Goal: Task Accomplishment & Management: Use online tool/utility

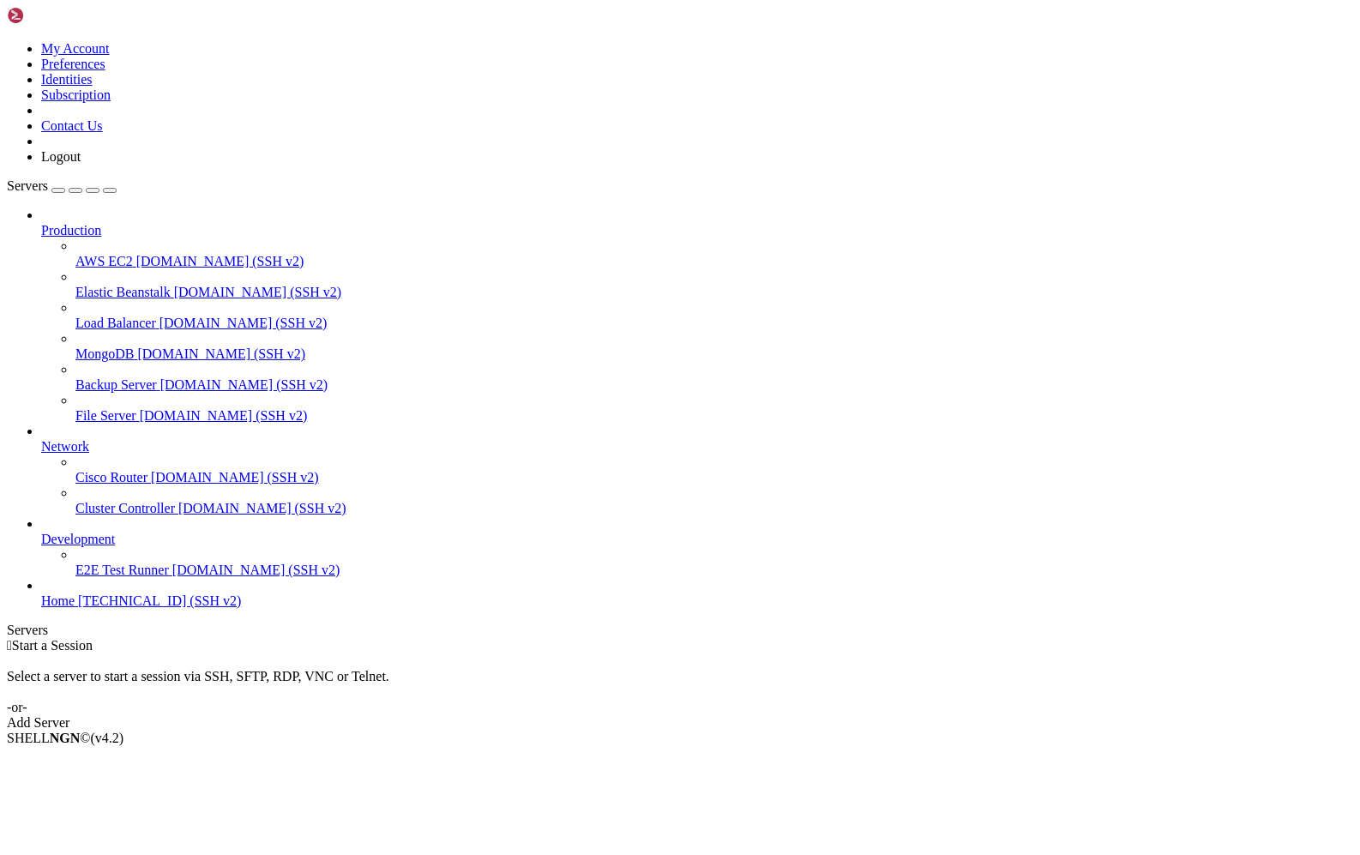
click at [121, 608] on span "[TECHNICAL_ID] (SSH v2)" at bounding box center [159, 600] width 163 height 15
click at [75, 608] on span "Home" at bounding box center [57, 600] width 33 height 15
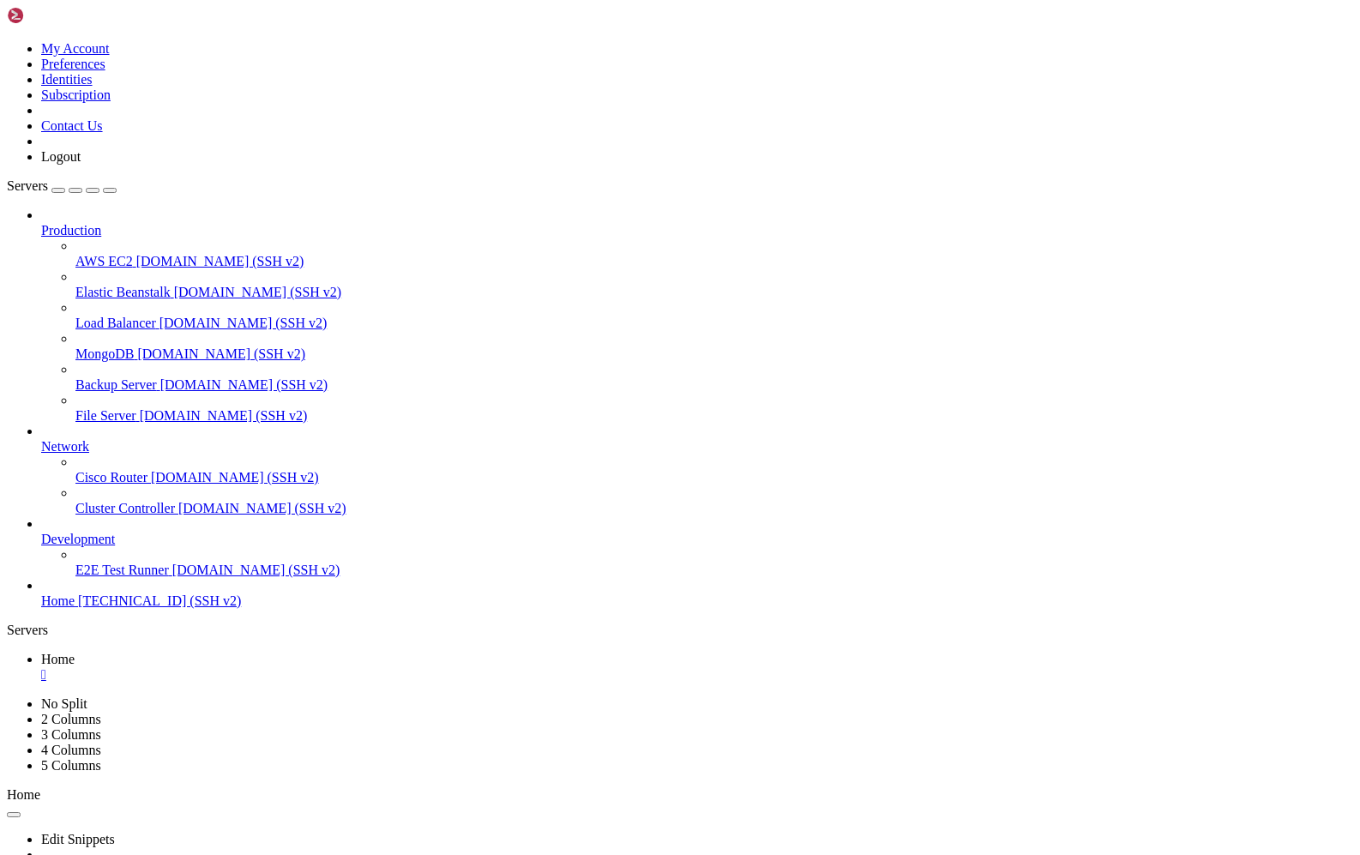
drag, startPoint x: 250, startPoint y: 1296, endPoint x: 151, endPoint y: 1177, distance: 154.6
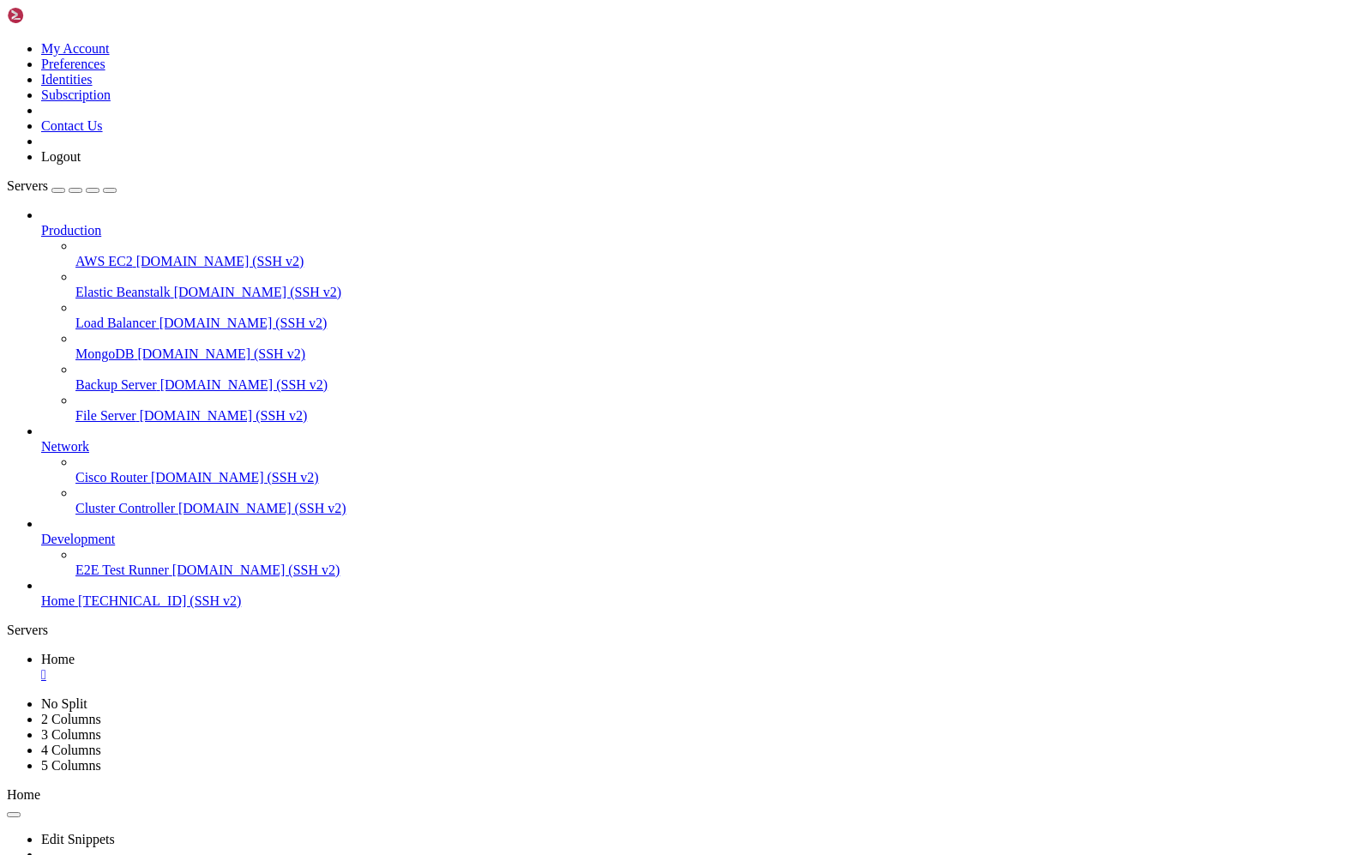
drag, startPoint x: 198, startPoint y: 1390, endPoint x: 693, endPoint y: 1494, distance: 505.6
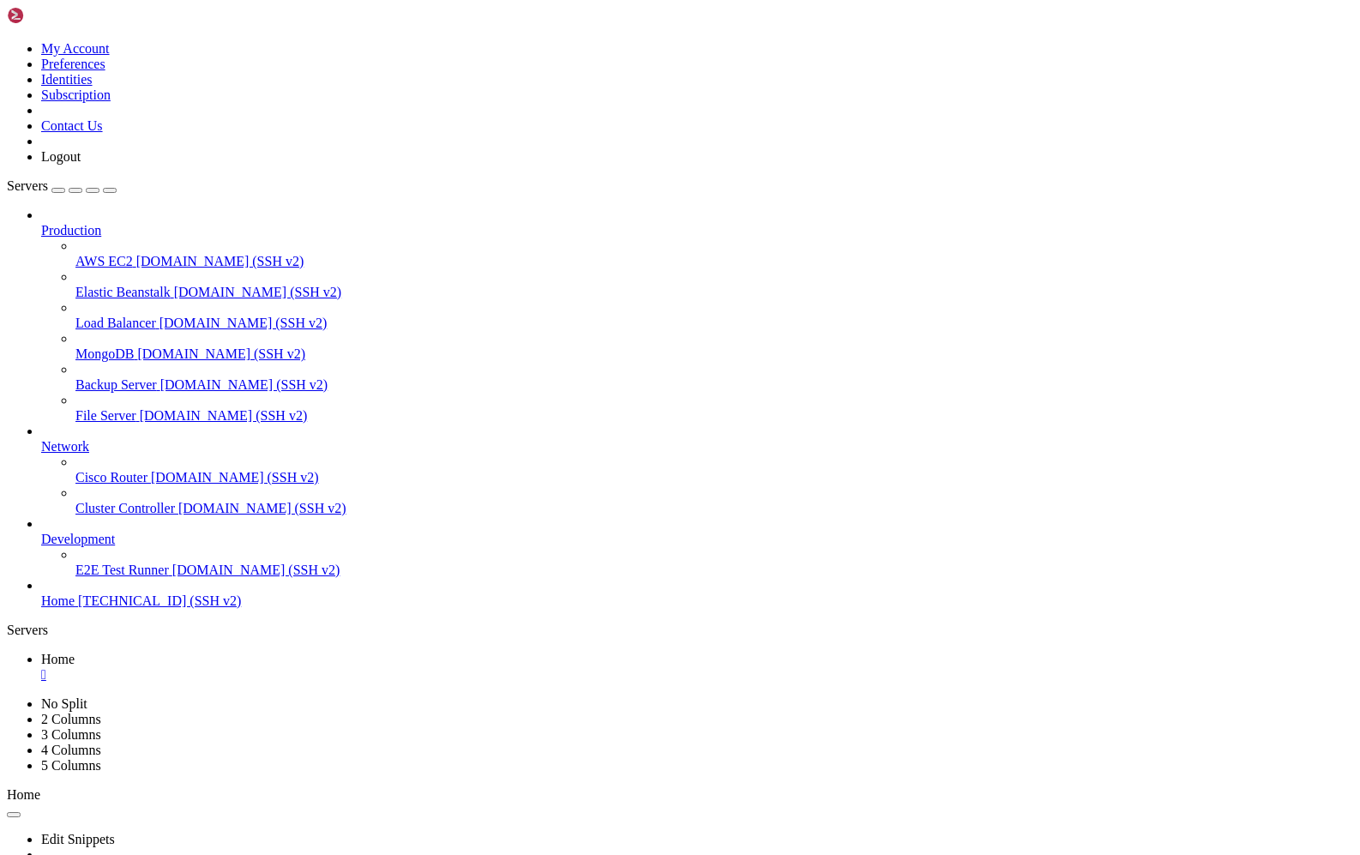
scroll to position [787, 0]
click at [291, 667] on div "" at bounding box center [697, 674] width 1312 height 15
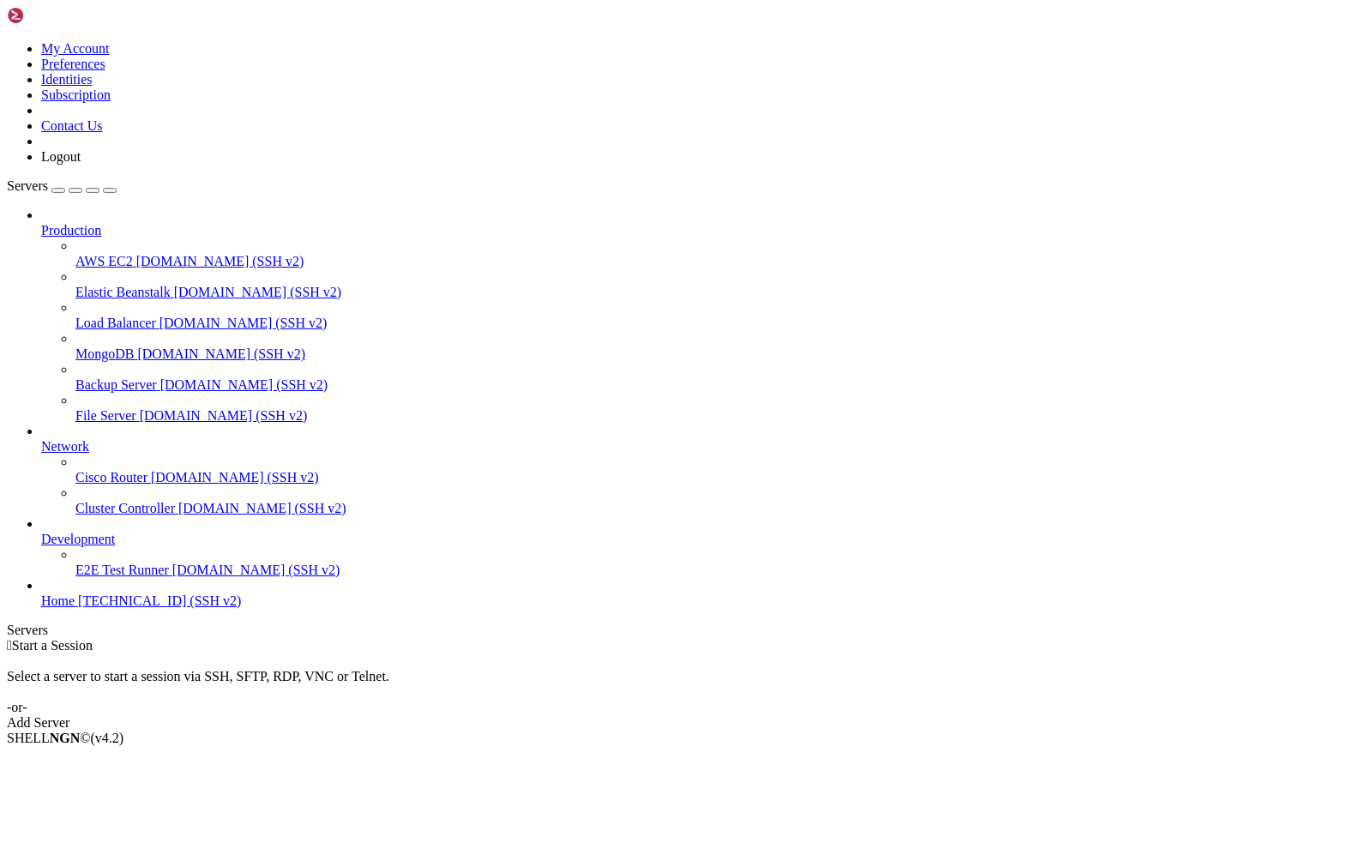
drag, startPoint x: 119, startPoint y: 641, endPoint x: 130, endPoint y: 642, distance: 11.2
click at [75, 608] on span "Home" at bounding box center [57, 600] width 33 height 15
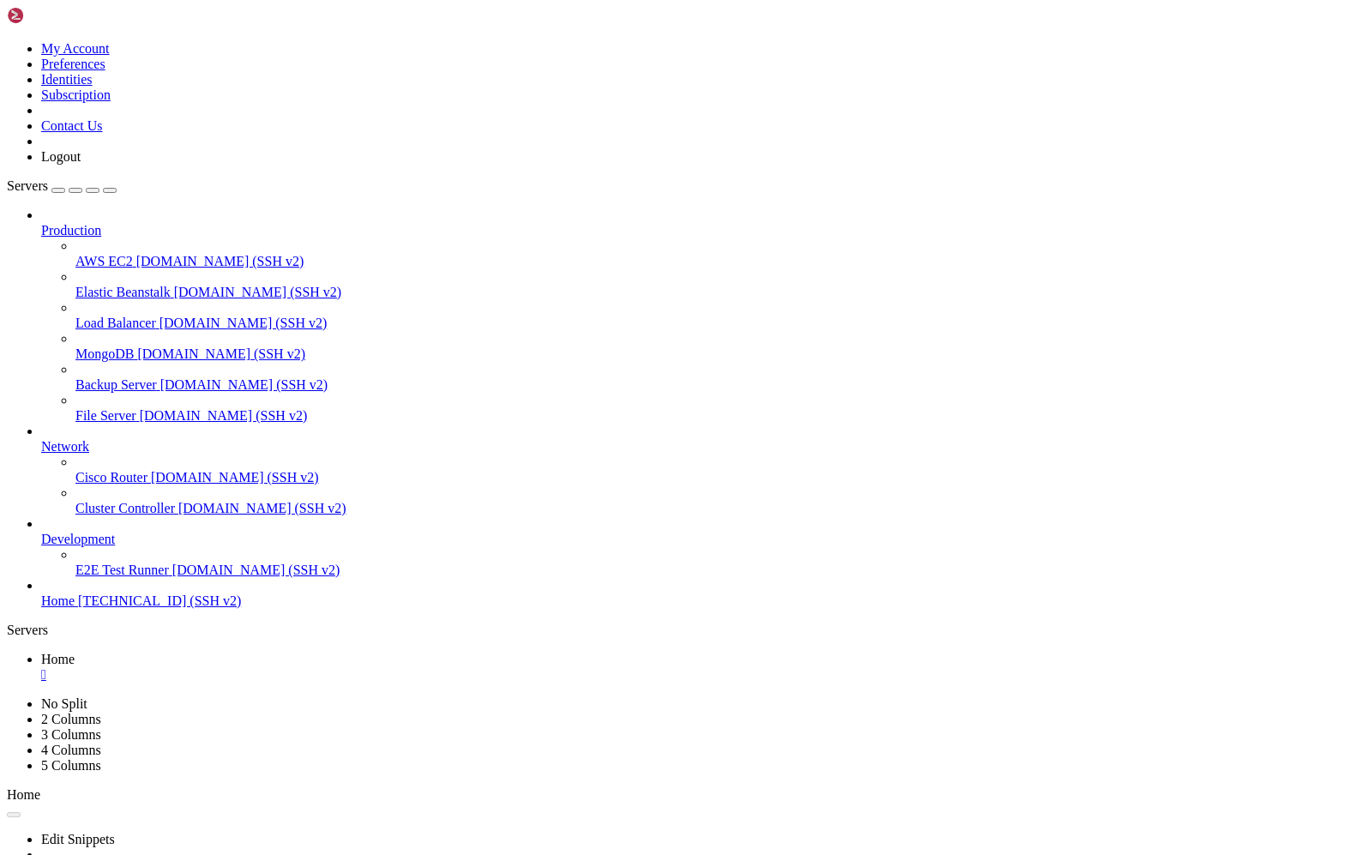
scroll to position [0, 0]
drag, startPoint x: 788, startPoint y: 75, endPoint x: 788, endPoint y: 143, distance: 68.6
drag, startPoint x: 802, startPoint y: 270, endPoint x: 715, endPoint y: 255, distance: 88.0
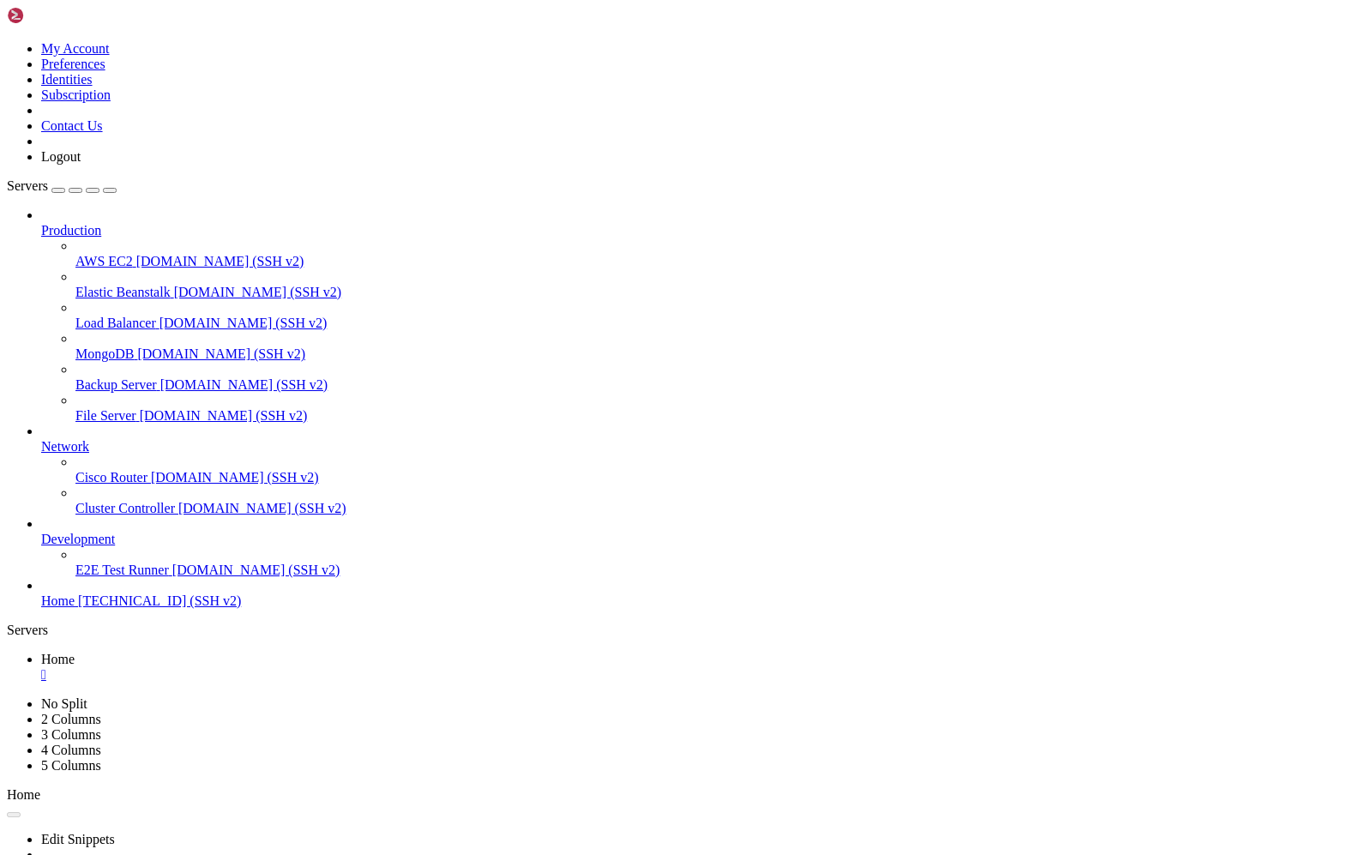
drag, startPoint x: 108, startPoint y: 1039, endPoint x: 609, endPoint y: 1583, distance: 739.2
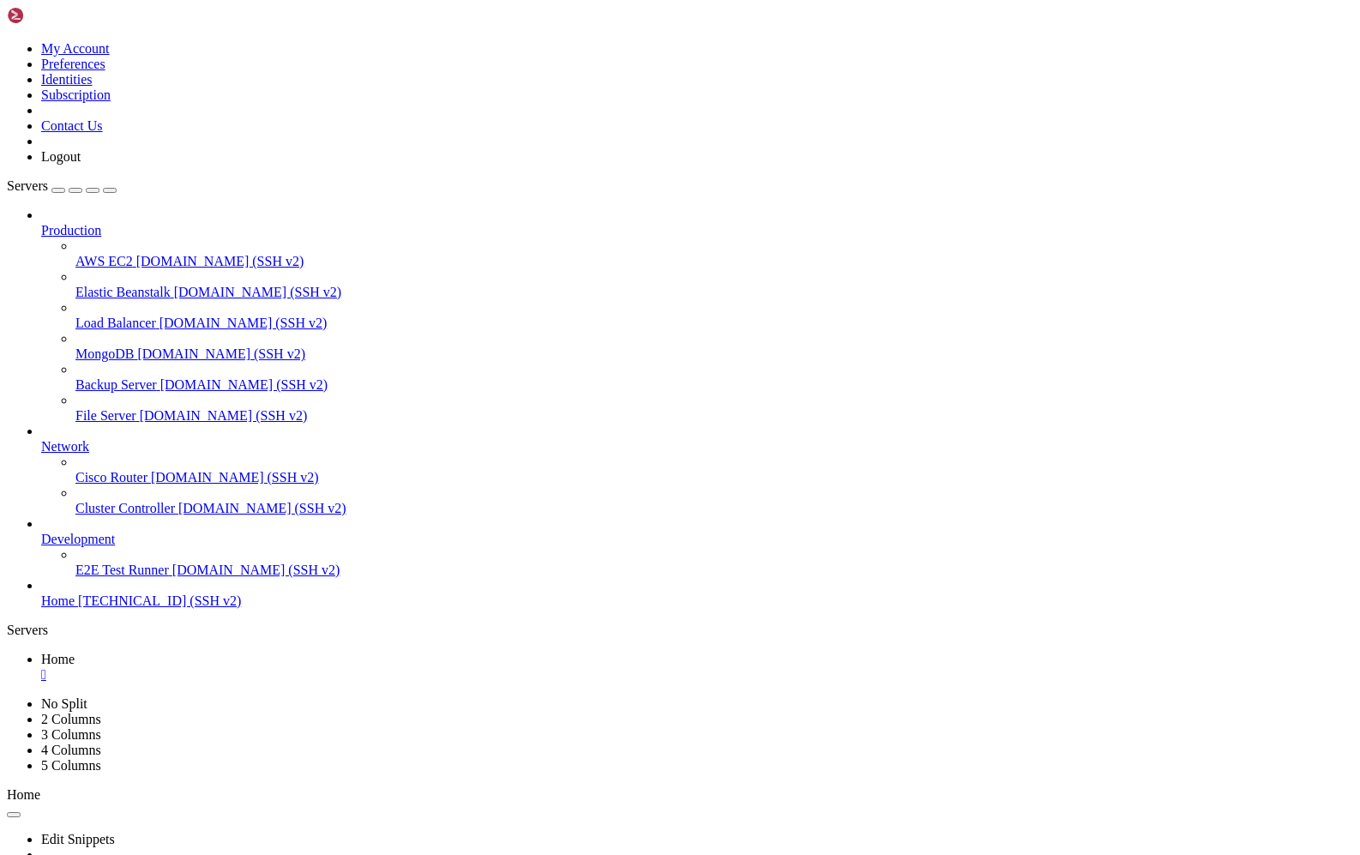
copy div "ifconfig ix0: flags=8802<BROADCAST,SIMPLEX,MULTICAST> metric 0 mtu 1500 options…"
click at [292, 667] on div "" at bounding box center [697, 674] width 1312 height 15
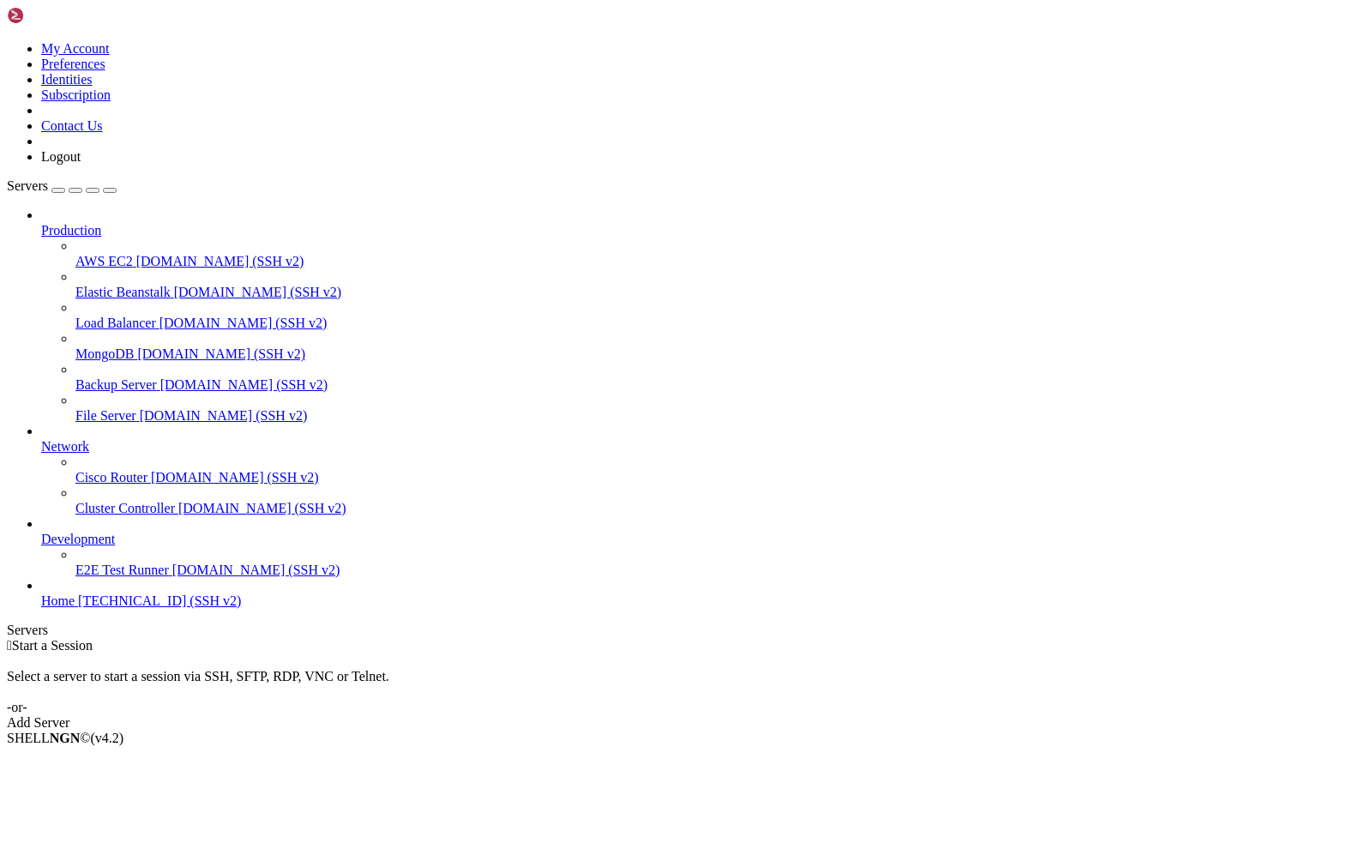
click at [75, 608] on span "Home" at bounding box center [57, 600] width 33 height 15
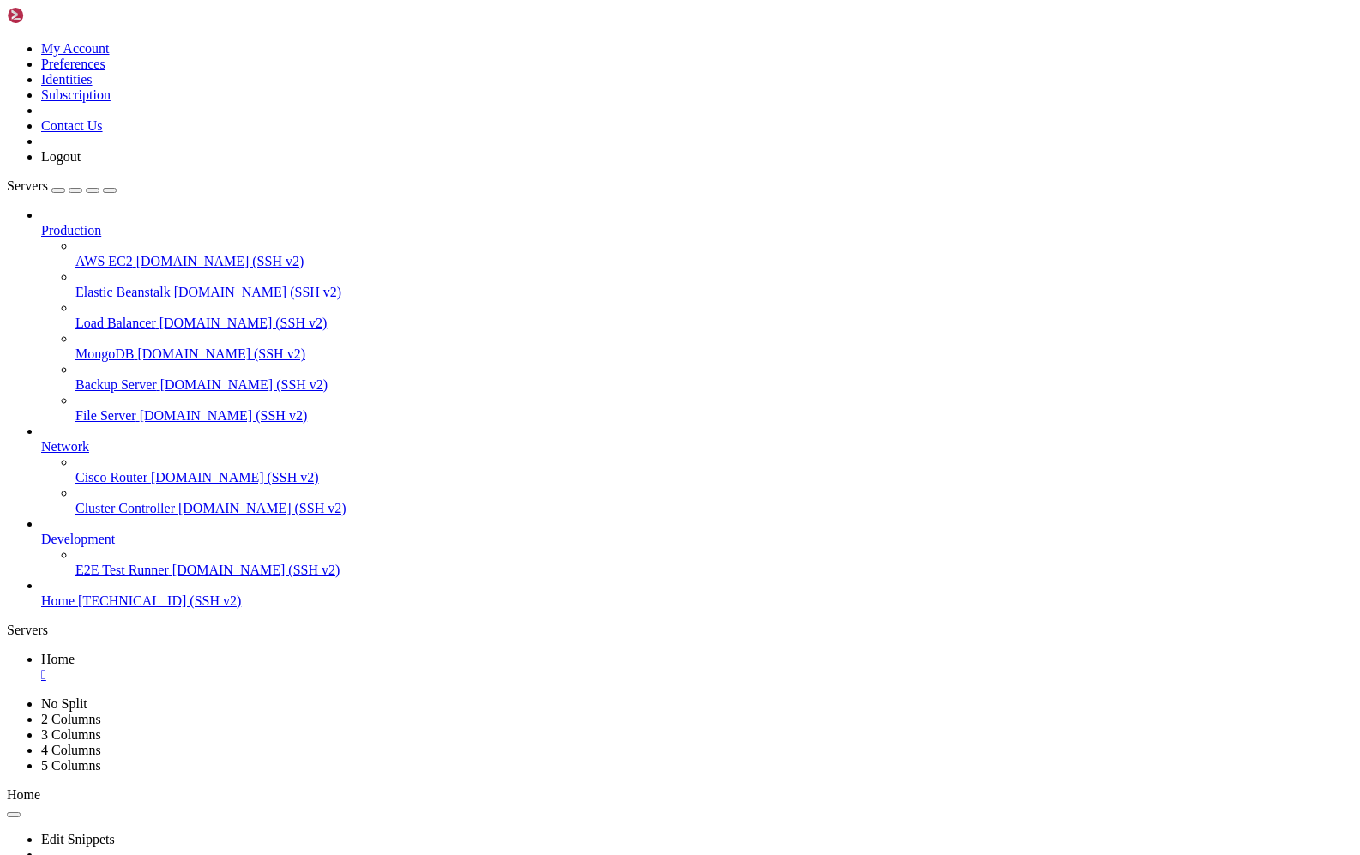
scroll to position [423, 0]
drag, startPoint x: 401, startPoint y: 1524, endPoint x: 472, endPoint y: 1652, distance: 145.9
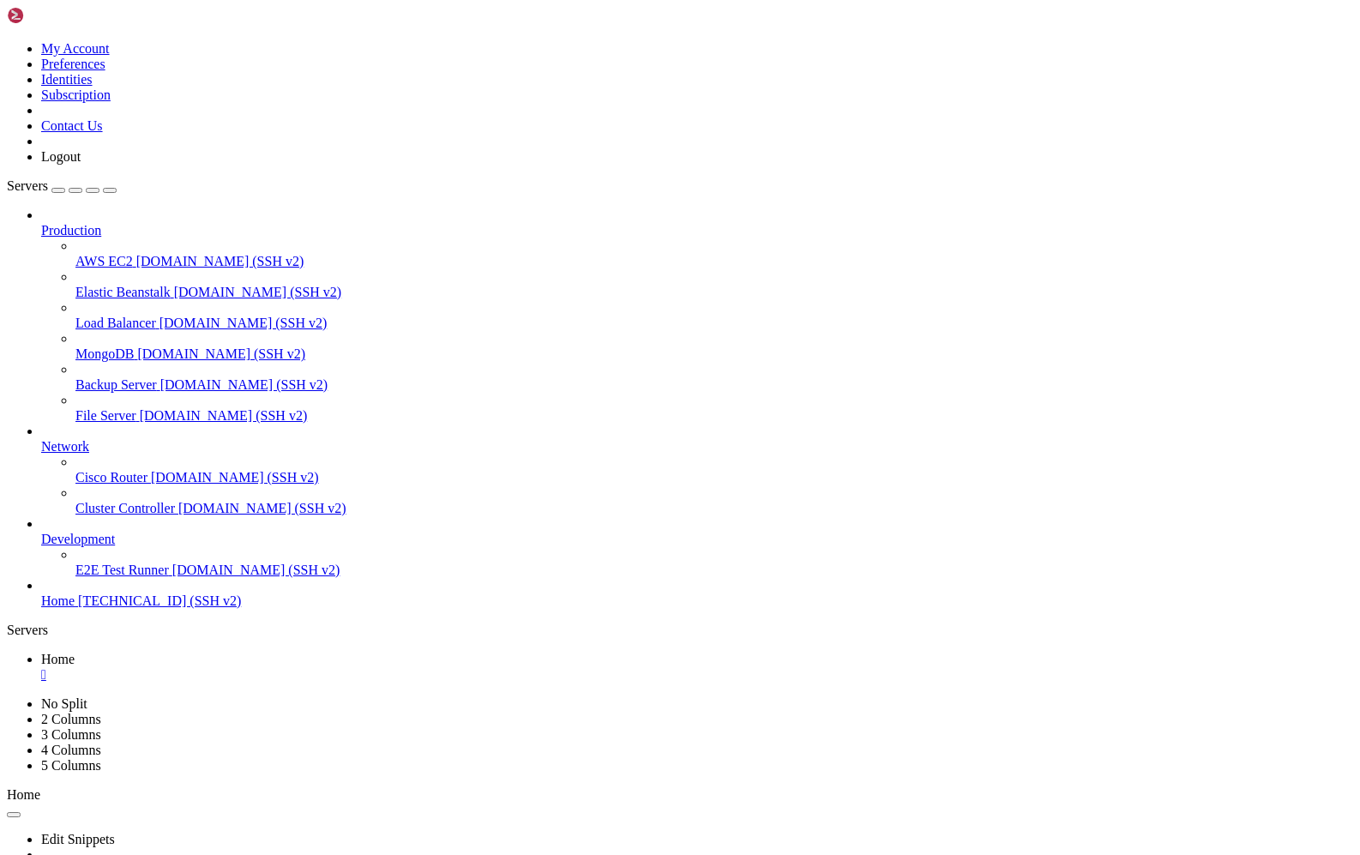
scroll to position [569, 0]
drag, startPoint x: 322, startPoint y: 1503, endPoint x: 234, endPoint y: 1466, distance: 95.4
click at [75, 608] on span "Home" at bounding box center [57, 600] width 33 height 15
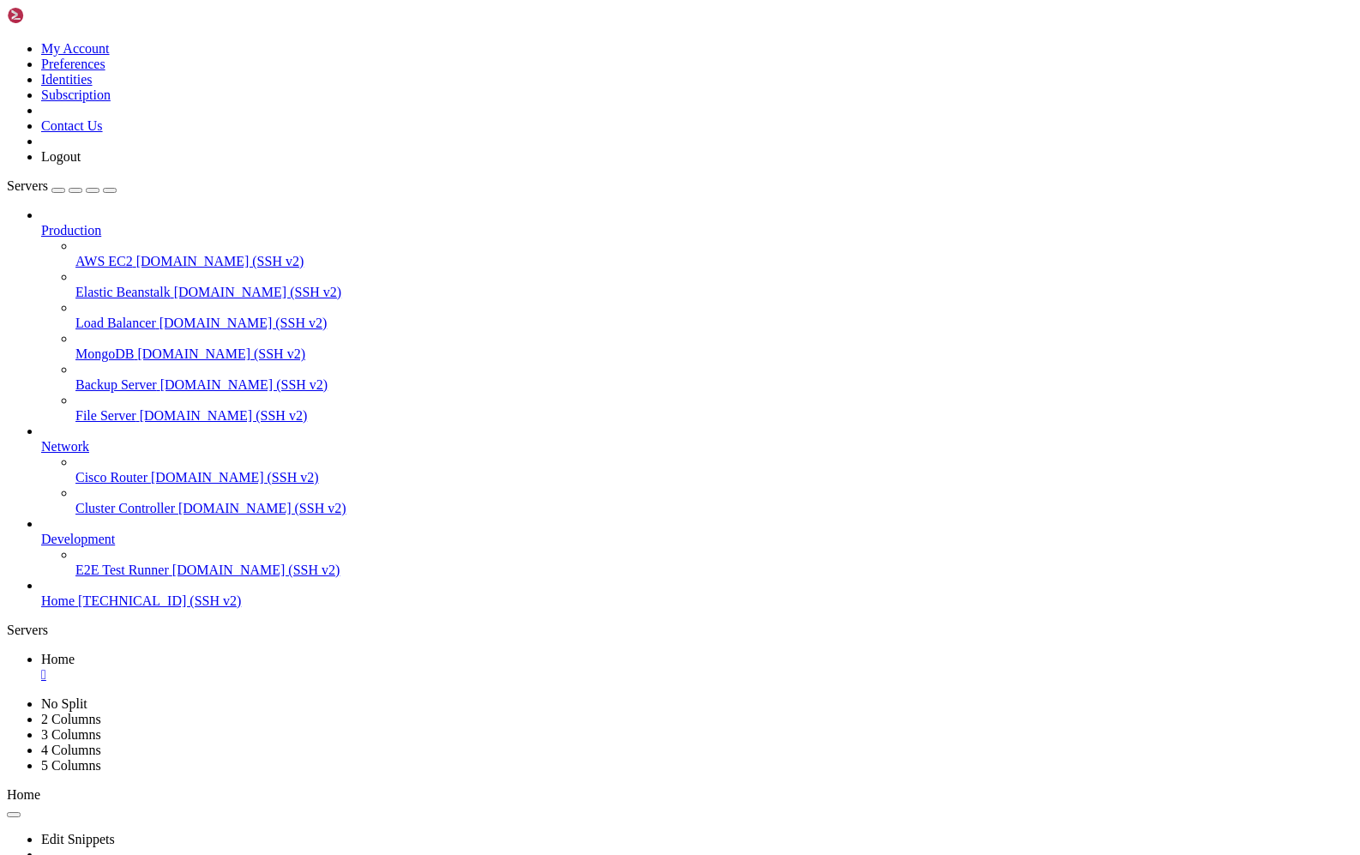
click at [75, 608] on span "Home" at bounding box center [57, 600] width 33 height 15
click at [389, 698] on div "" at bounding box center [697, 705] width 1312 height 15
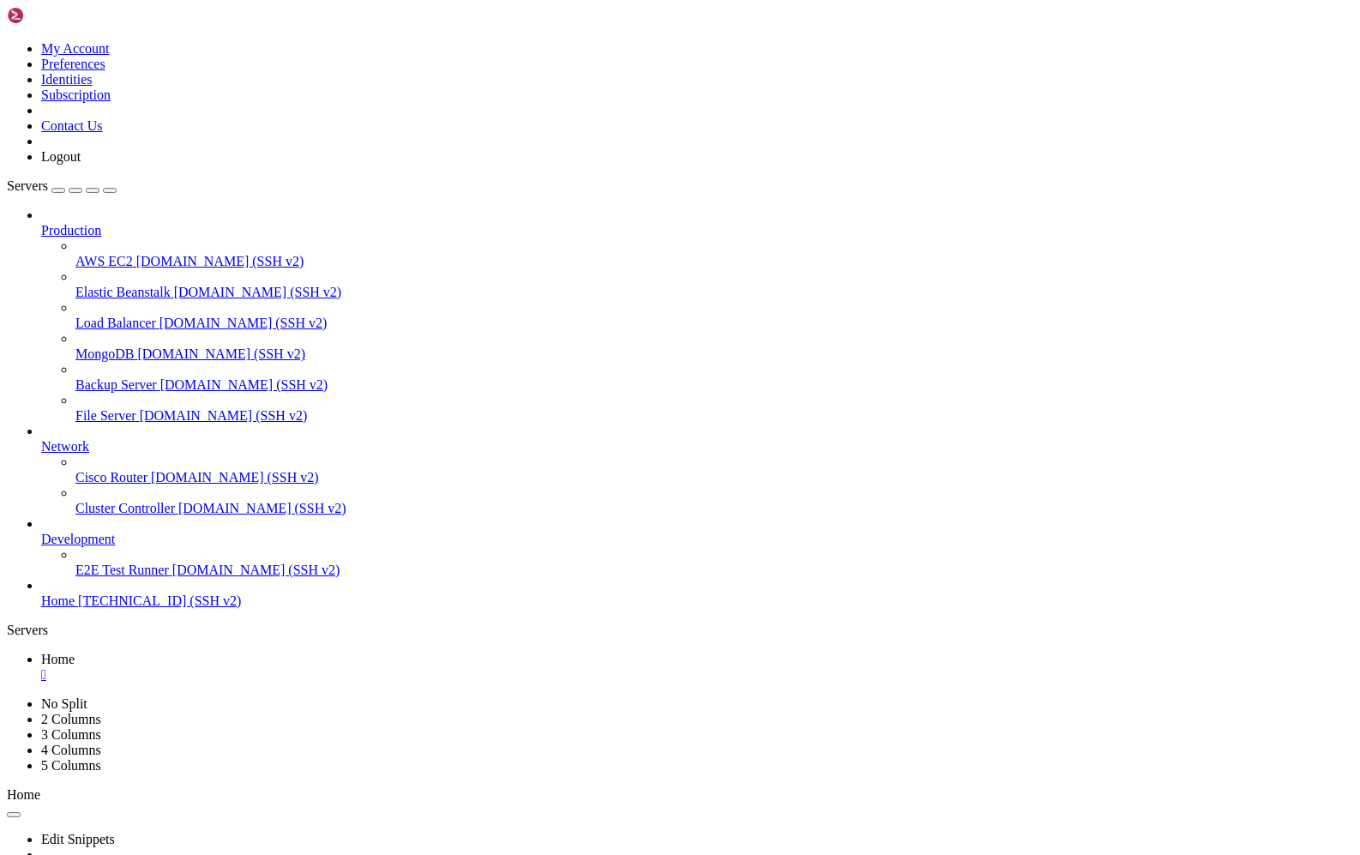
click at [291, 667] on div "" at bounding box center [697, 674] width 1312 height 15
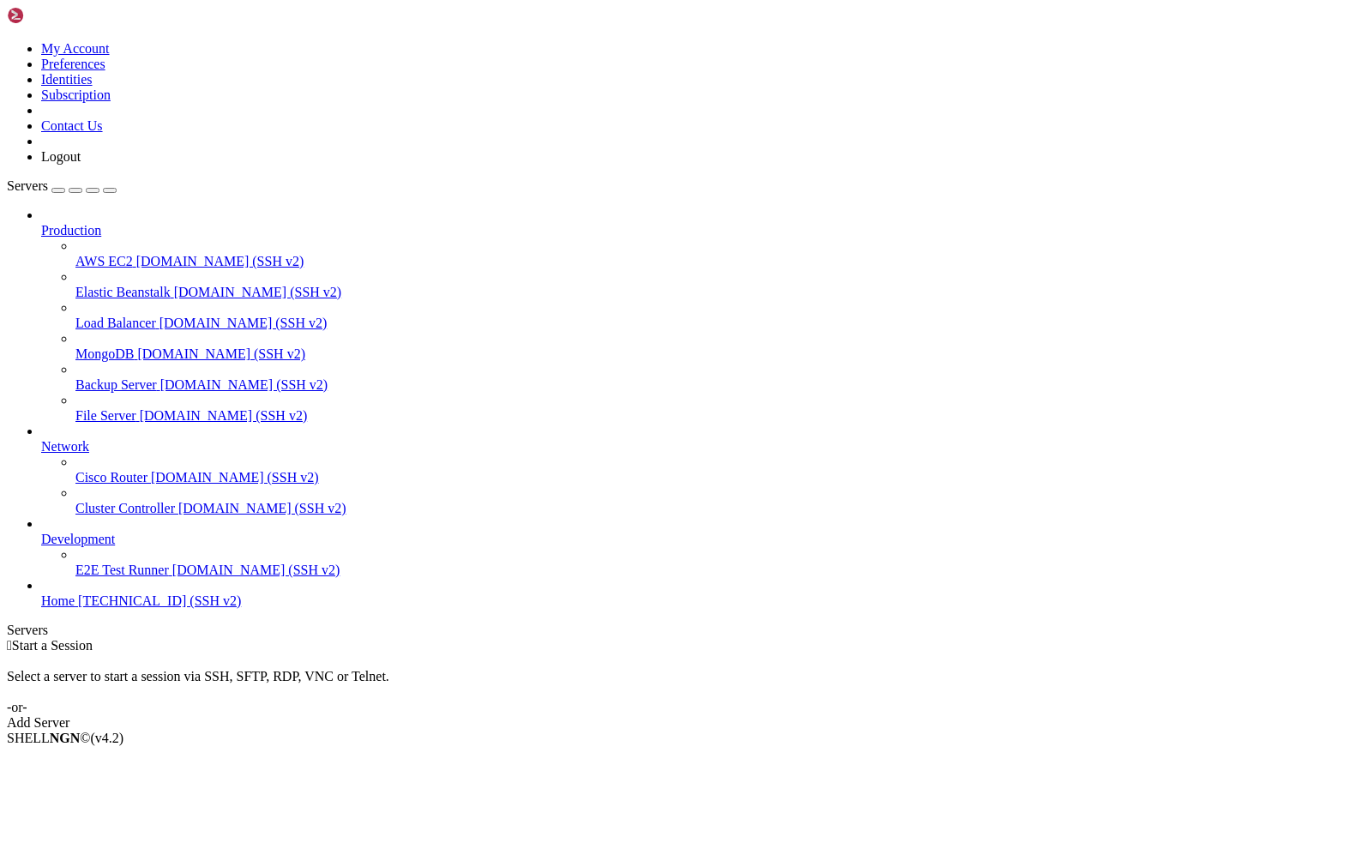
click at [86, 608] on span "[TECHNICAL_ID] (SSH v2)" at bounding box center [159, 600] width 163 height 15
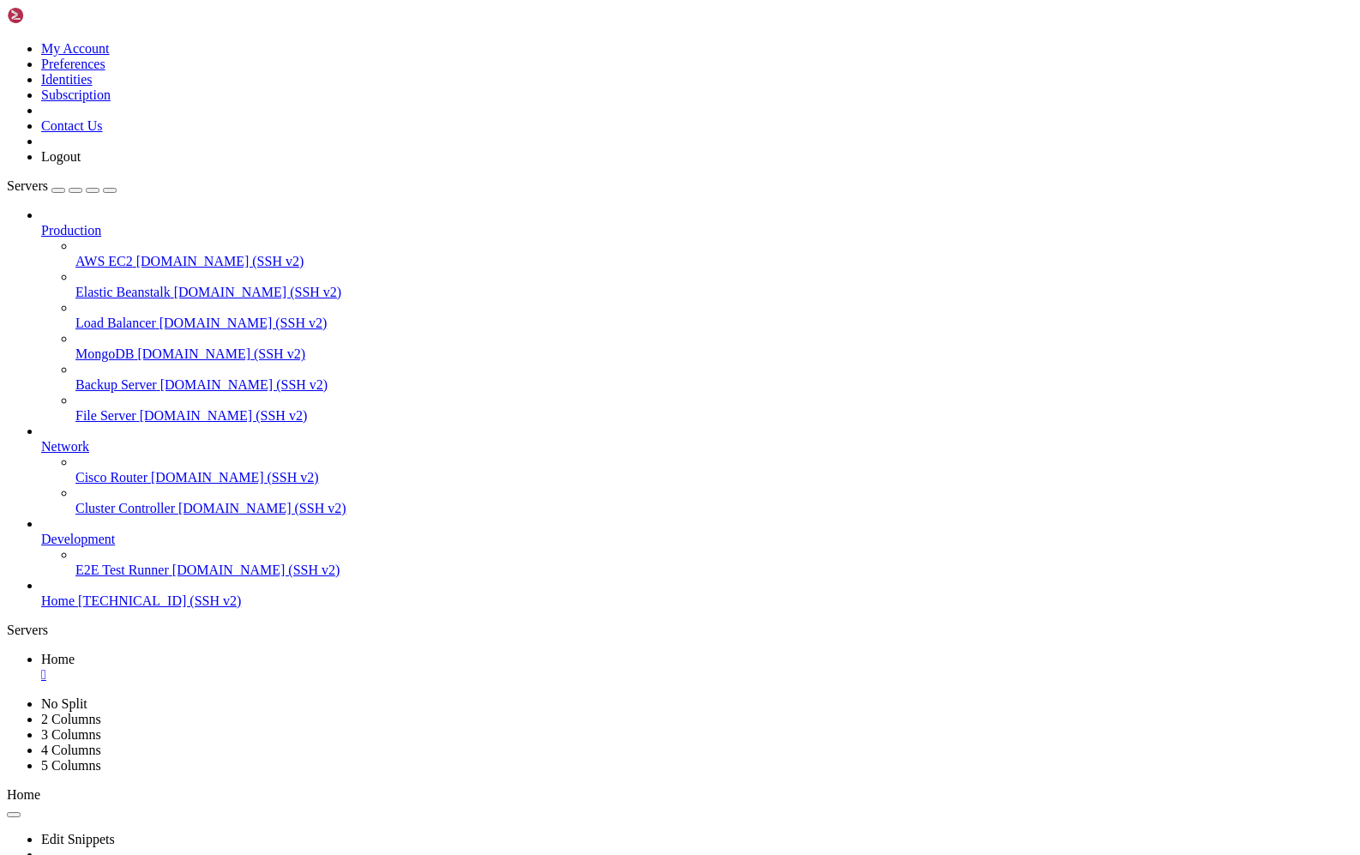
drag, startPoint x: 226, startPoint y: 1286, endPoint x: 553, endPoint y: 1180, distance: 344.4
drag, startPoint x: 490, startPoint y: 1209, endPoint x: 354, endPoint y: 1263, distance: 145.9
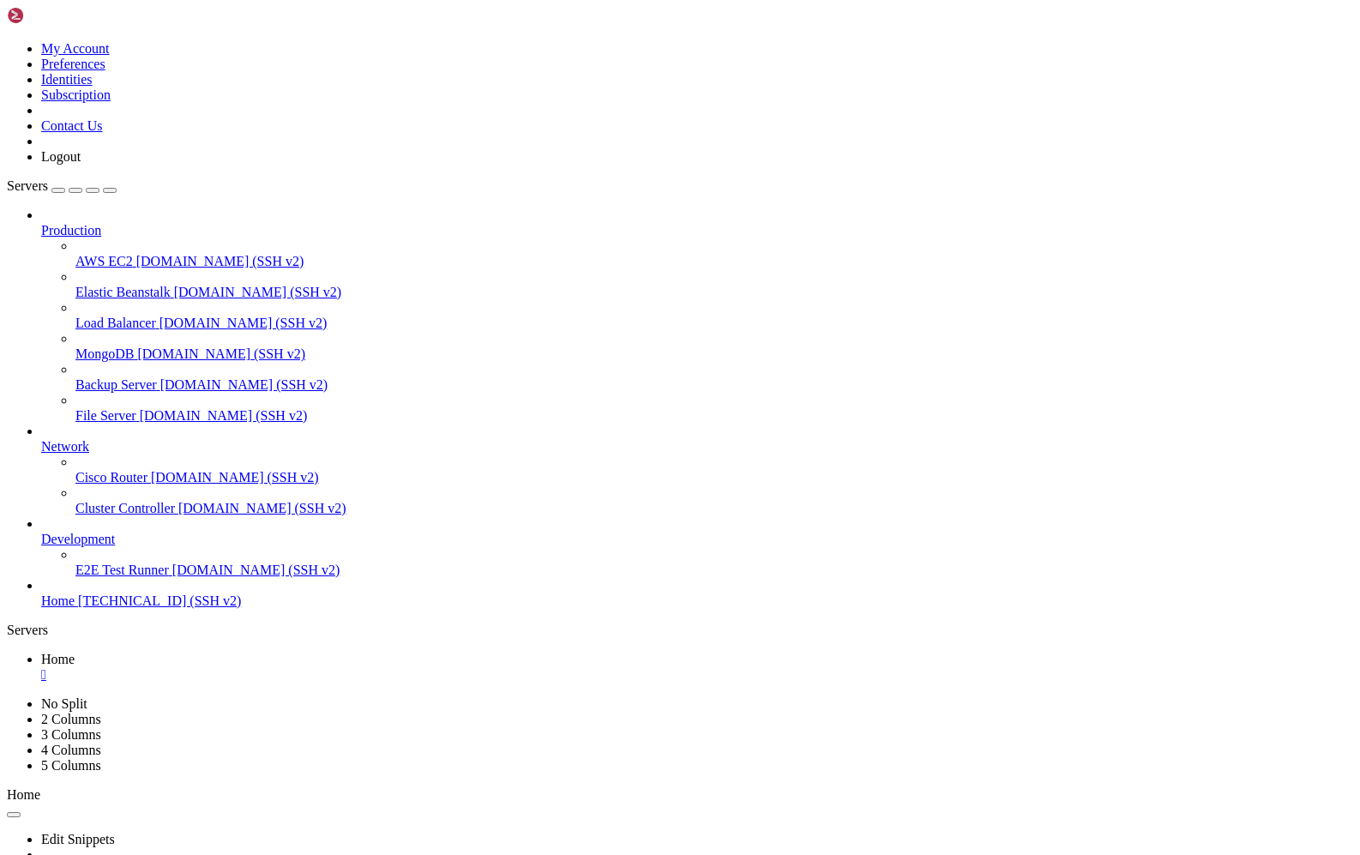
scroll to position [1356, 0]
drag, startPoint x: 15, startPoint y: 1611, endPoint x: 324, endPoint y: 1686, distance: 318.5
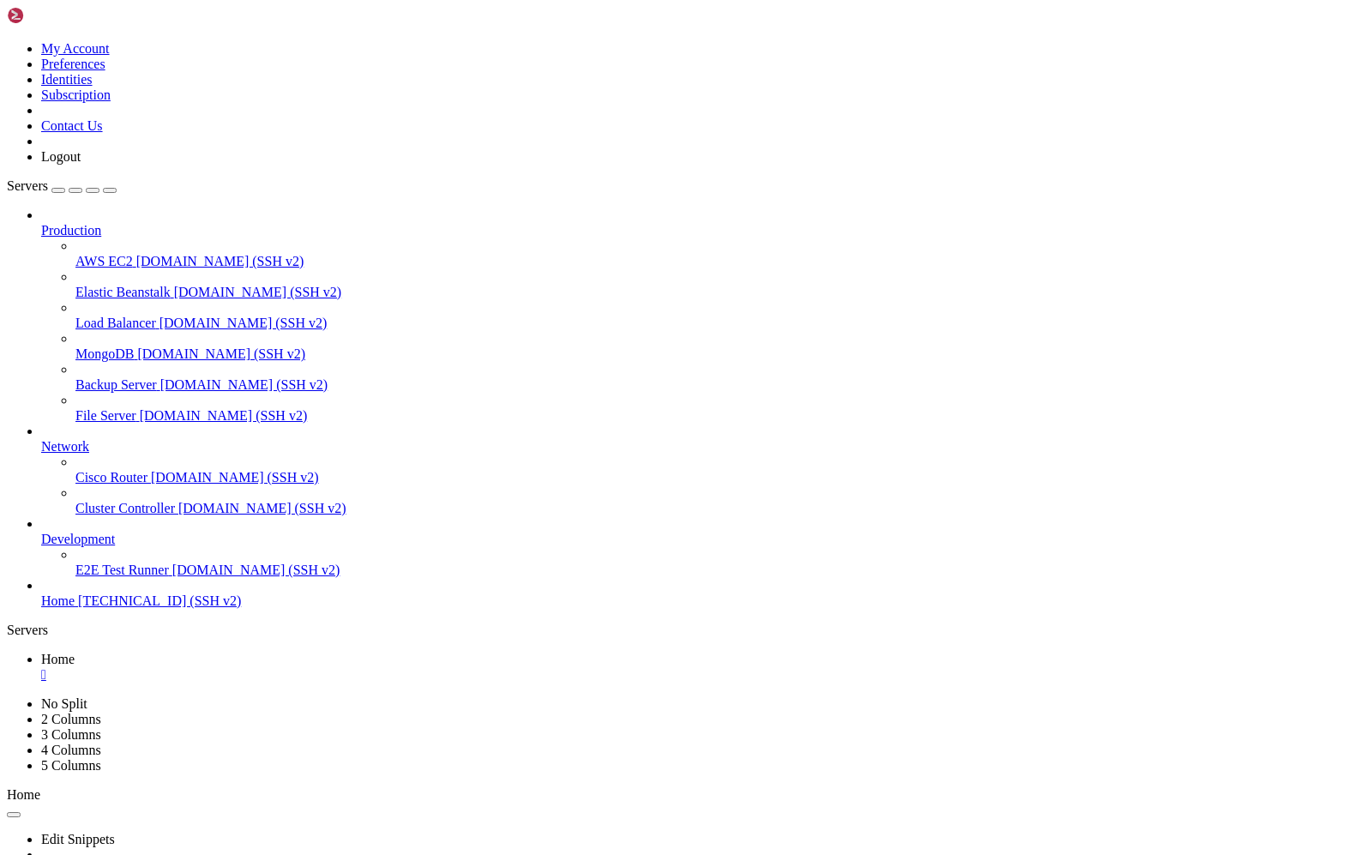
copy div "root@OracleX6-2L:~ # sysrc pf_enable="YES" pf_enable: NO -> YES root@OracleX6-2…"
click at [75, 608] on span "Home" at bounding box center [57, 600] width 33 height 15
click at [292, 667] on div "" at bounding box center [697, 674] width 1312 height 15
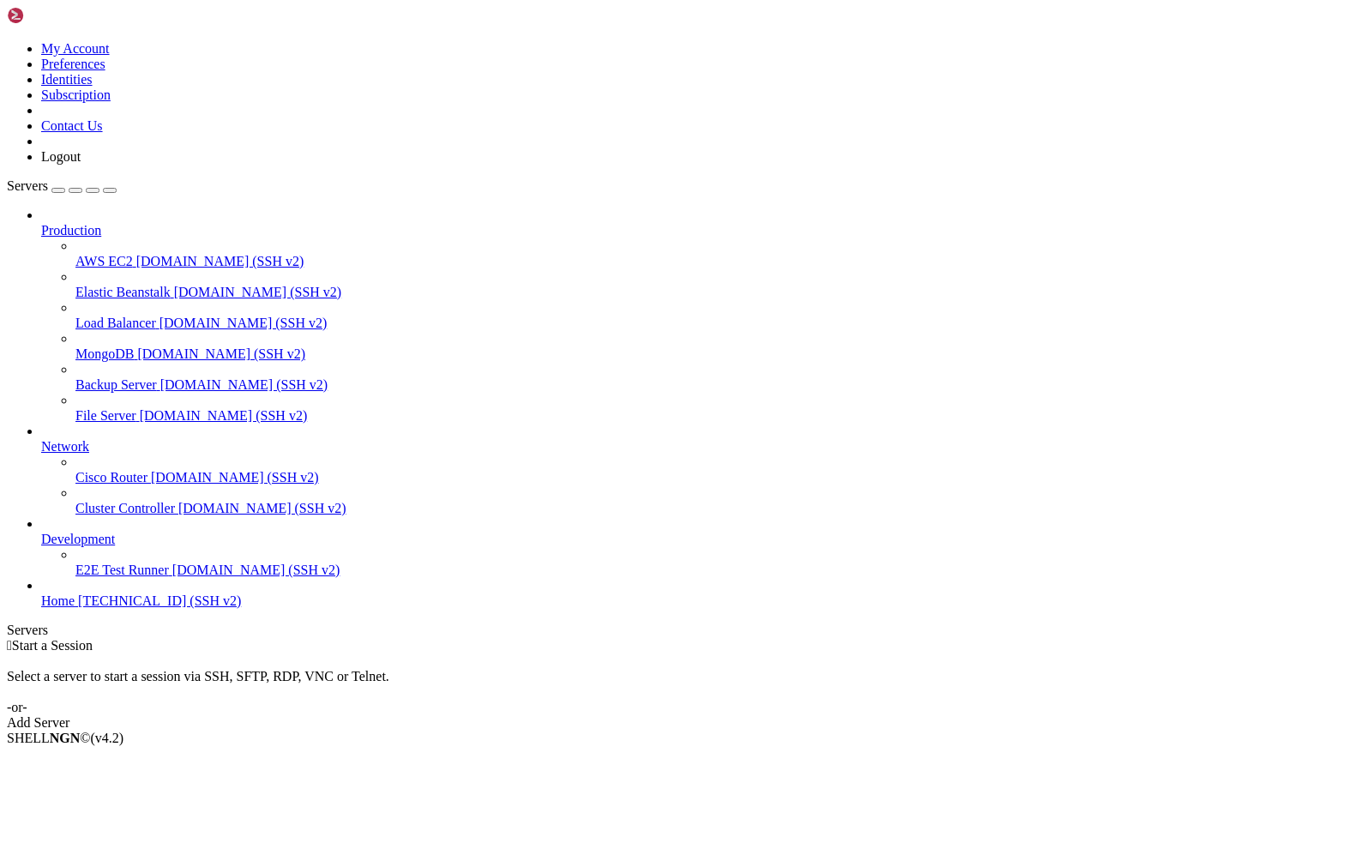
click at [75, 608] on span "Home" at bounding box center [57, 600] width 33 height 15
click at [93, 608] on span "[TECHNICAL_ID] (SSH v2)" at bounding box center [159, 600] width 163 height 15
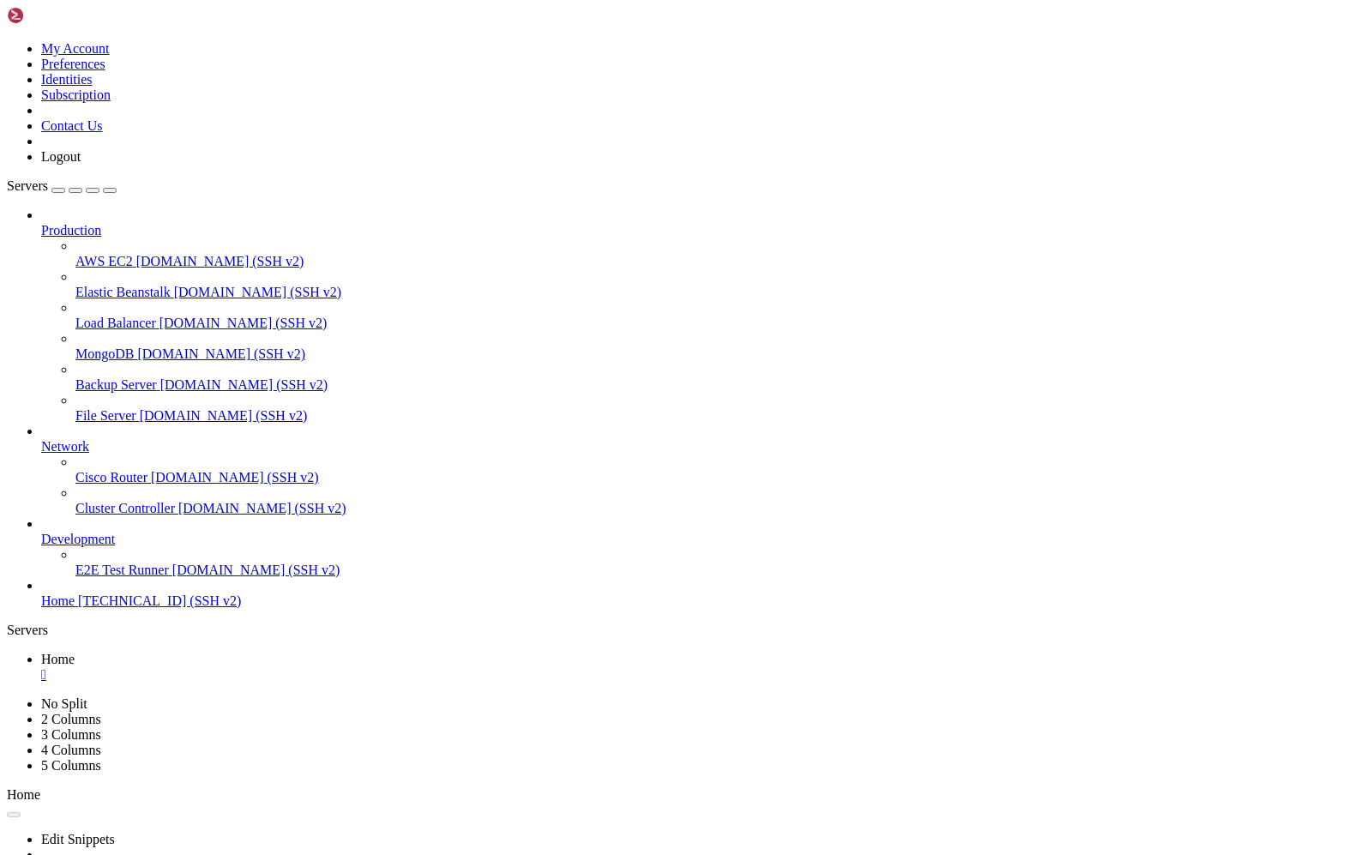
scroll to position [0, 0]
click at [291, 667] on div "" at bounding box center [697, 674] width 1312 height 15
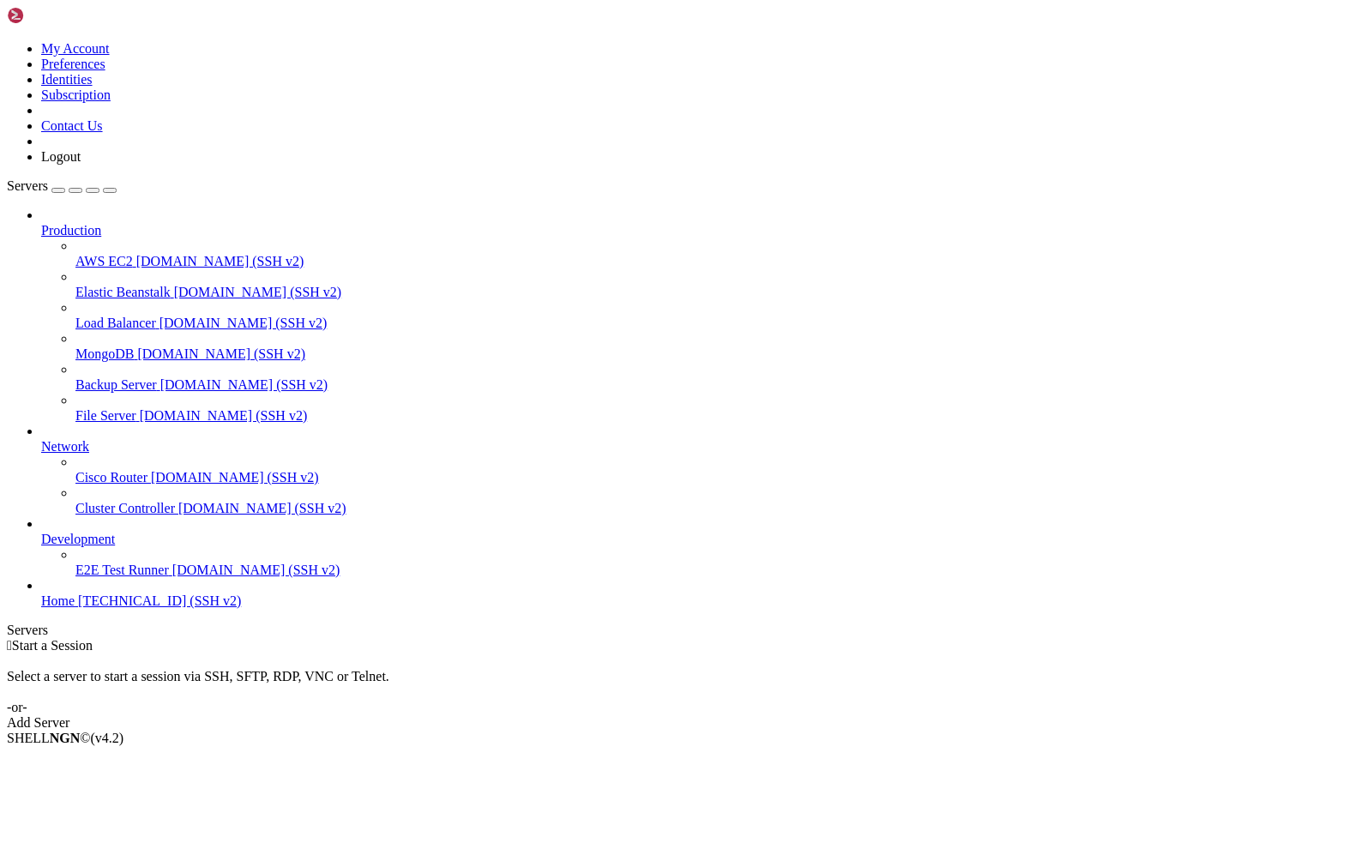
click at [75, 608] on span "Home" at bounding box center [57, 600] width 33 height 15
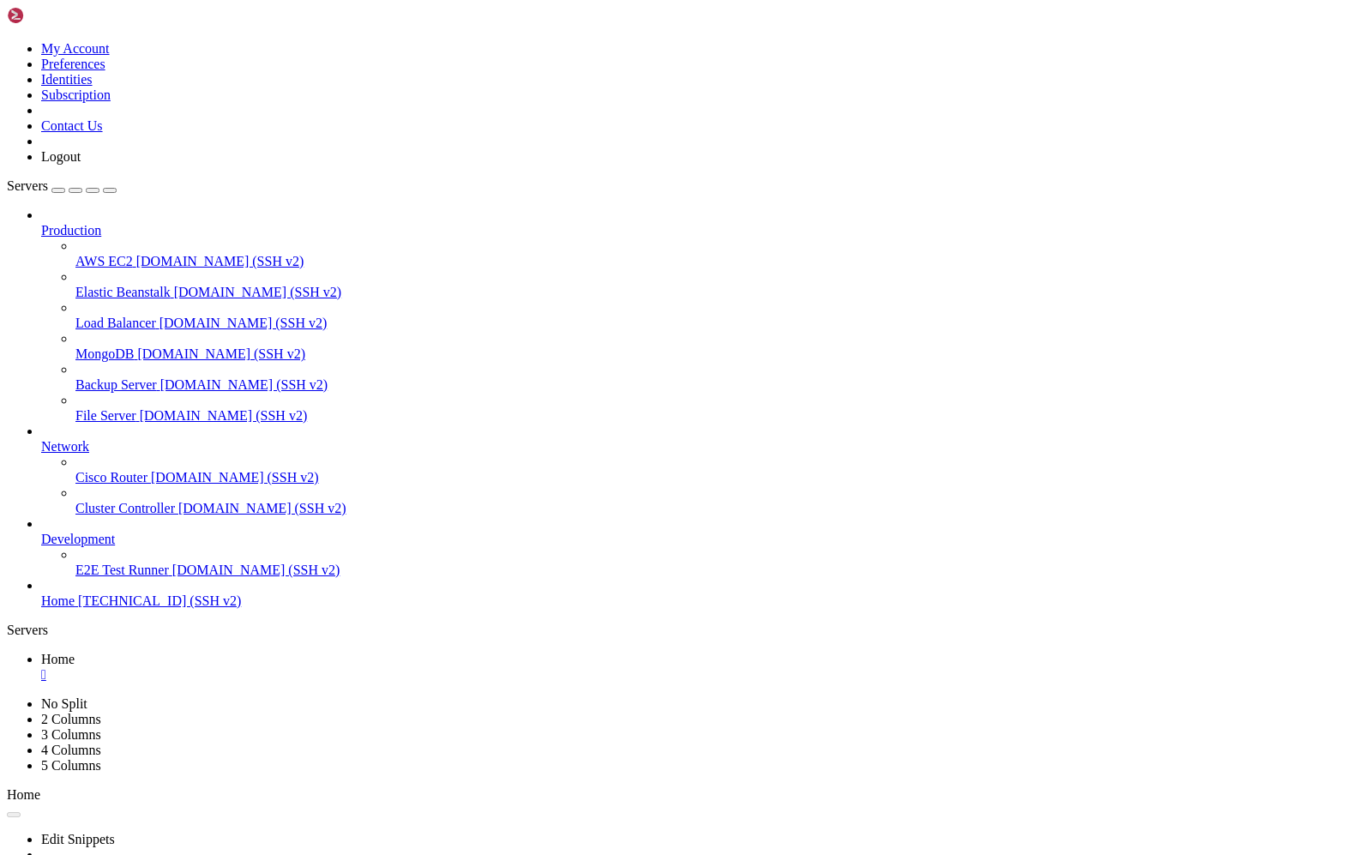
drag, startPoint x: 746, startPoint y: 253, endPoint x: 521, endPoint y: 180, distance: 236.2
click at [75, 608] on span "Home" at bounding box center [57, 600] width 33 height 15
click at [112, 608] on span "[TECHNICAL_ID] (SSH v2)" at bounding box center [159, 600] width 163 height 15
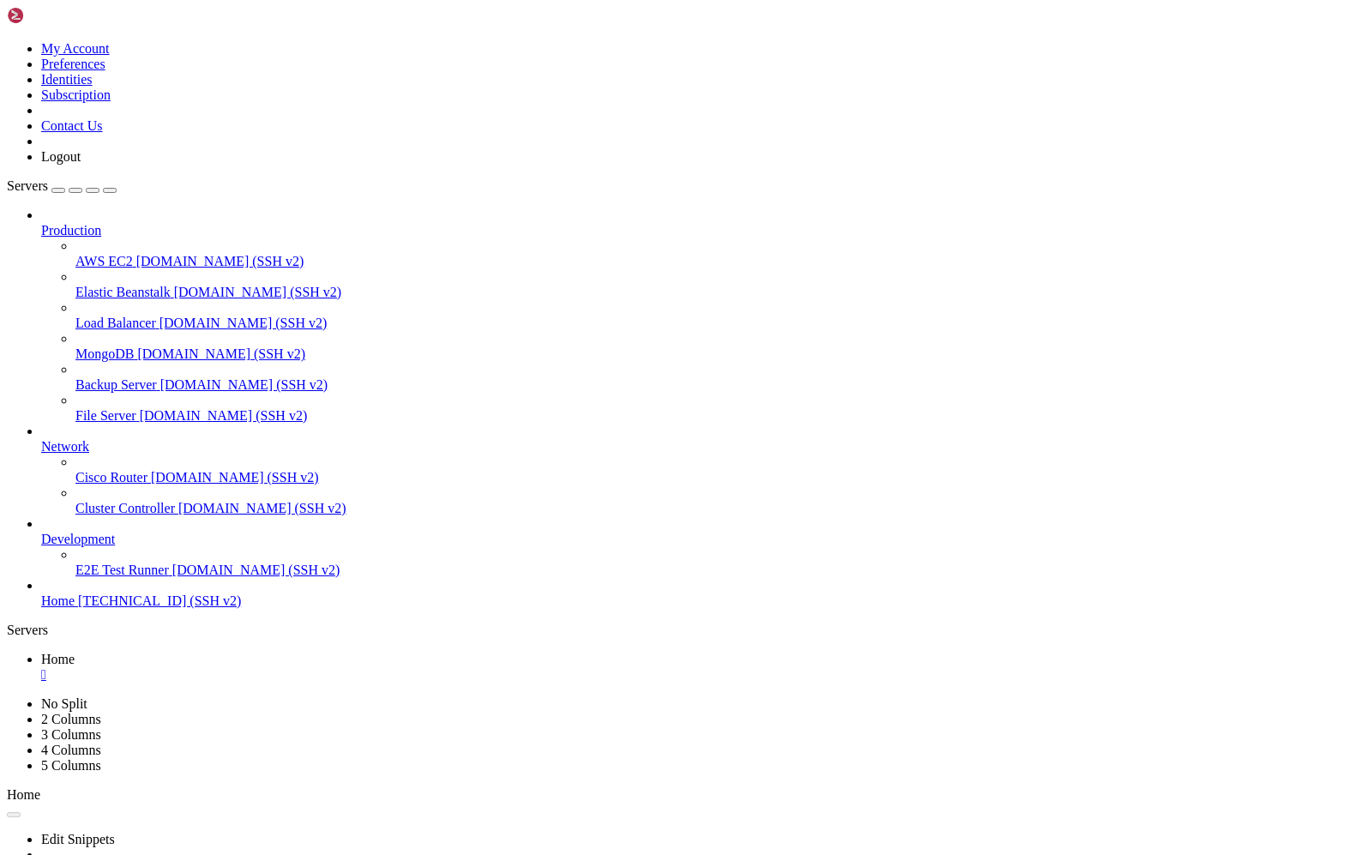
click at [112, 608] on span "[TECHNICAL_ID] (SSH v2)" at bounding box center [159, 600] width 163 height 15
click at [295, 667] on div "" at bounding box center [697, 674] width 1312 height 15
